Goal: Task Accomplishment & Management: Complete application form

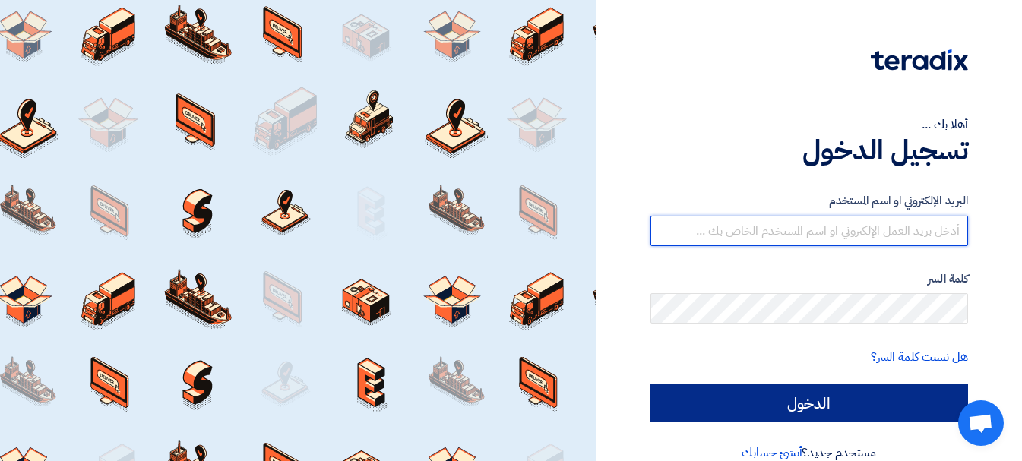
type input "[EMAIL_ADDRESS][DOMAIN_NAME]"
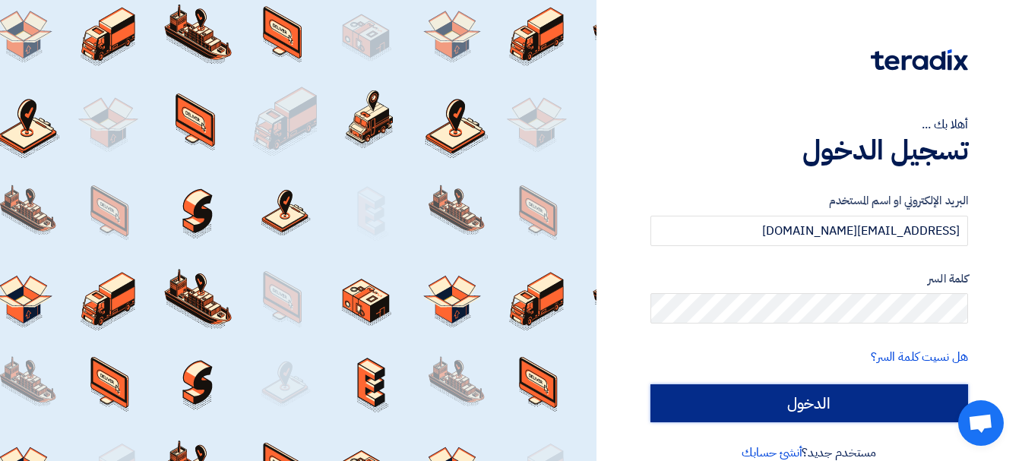
click at [789, 413] on input "الدخول" at bounding box center [810, 404] width 318 height 38
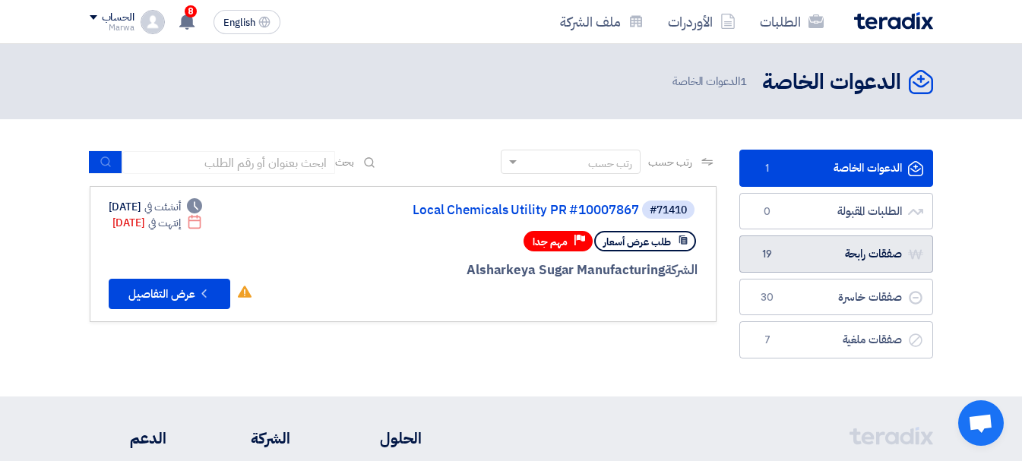
click at [819, 255] on link "صفقات رابحة صفقات رابحة 19" at bounding box center [837, 254] width 194 height 37
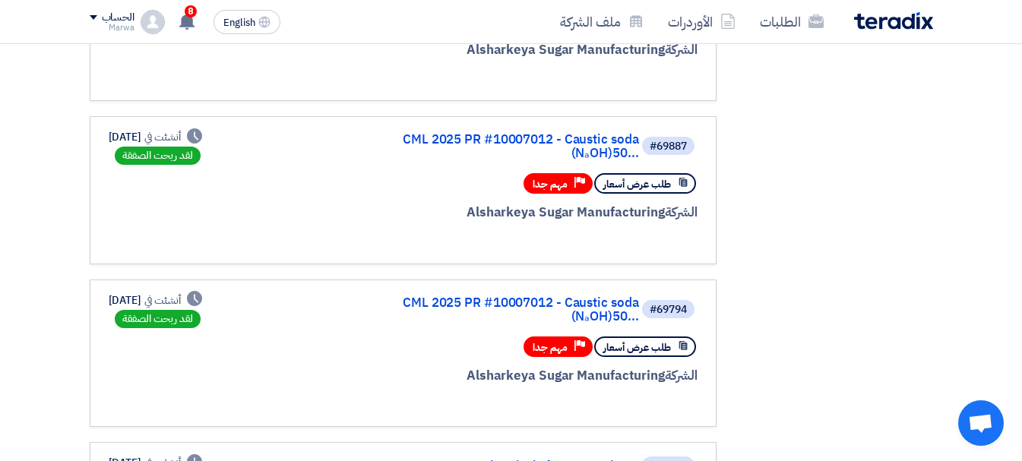
scroll to position [380, 0]
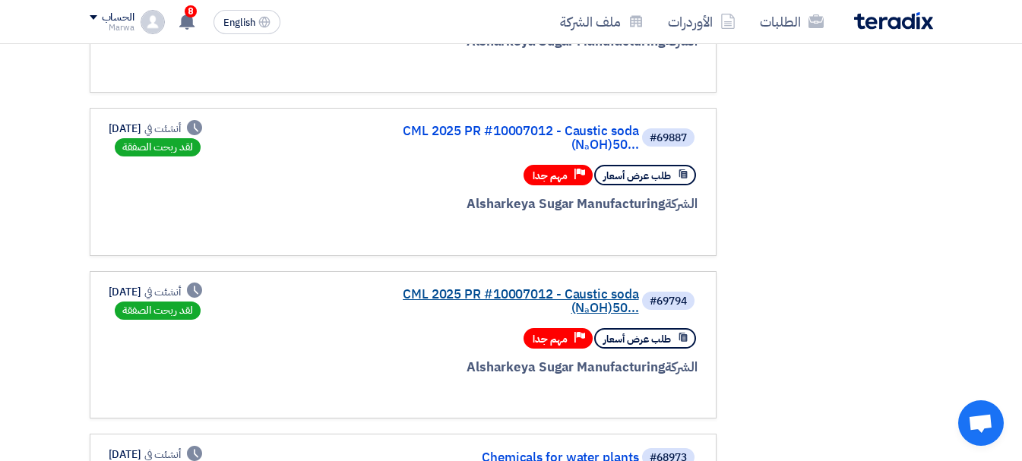
click at [442, 288] on link "CML 2025 PR #10007012 - Caustic soda (NₐOH)50..." at bounding box center [487, 301] width 304 height 27
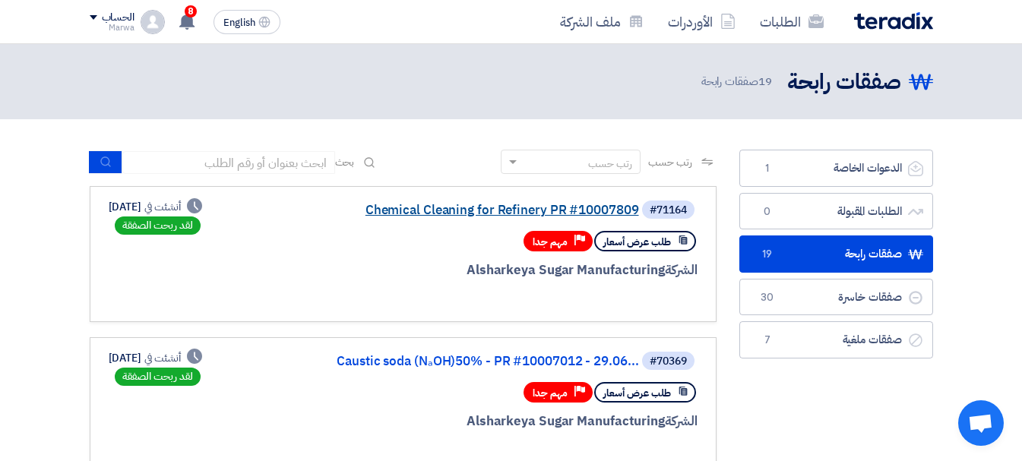
click at [425, 211] on link "Chemical Cleaning for Refinery PR #10007809" at bounding box center [487, 211] width 304 height 14
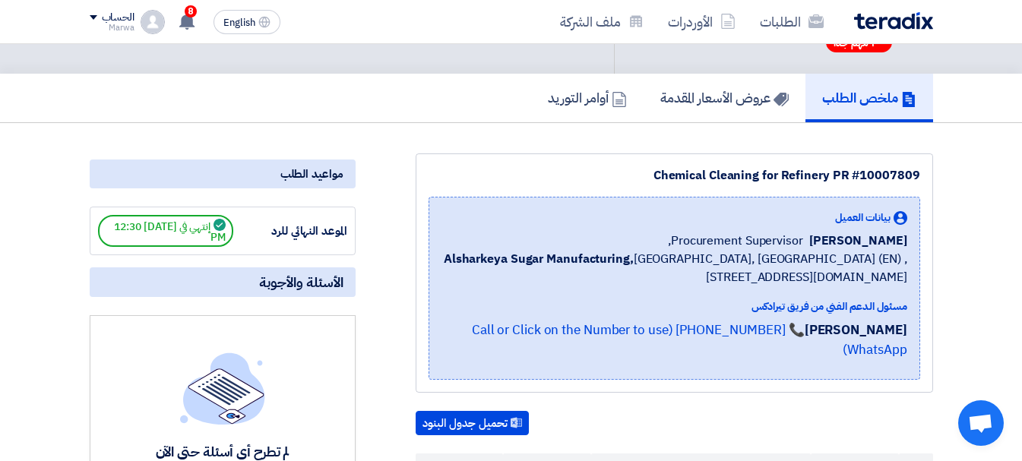
scroll to position [76, 0]
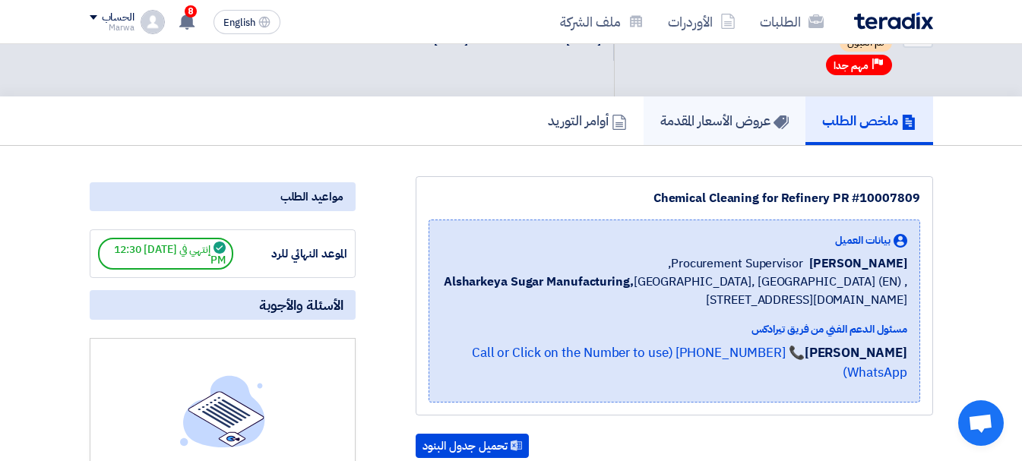
click at [732, 125] on h5 "عروض الأسعار المقدمة" at bounding box center [724, 120] width 128 height 17
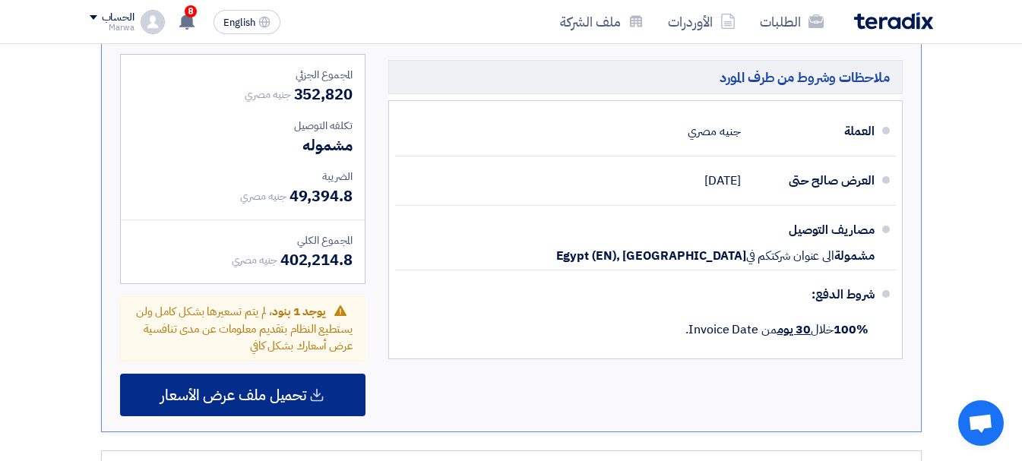
scroll to position [836, 0]
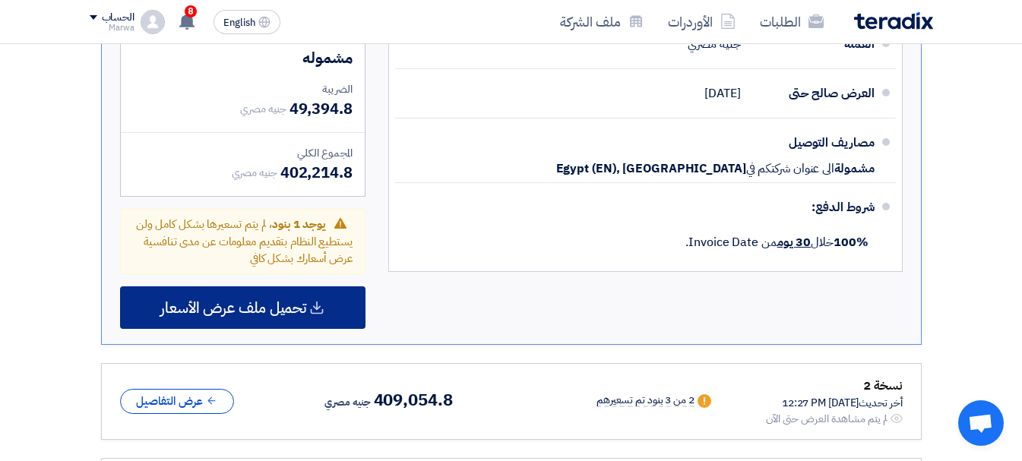
click at [281, 310] on span "تحميل ملف عرض الأسعار" at bounding box center [233, 308] width 146 height 14
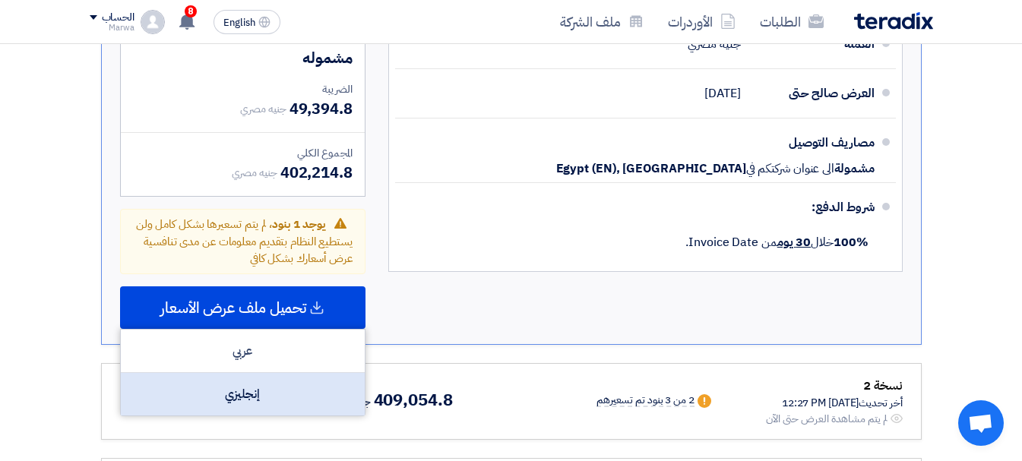
click at [265, 398] on div "إنجليزي" at bounding box center [243, 394] width 244 height 43
